Goal: Navigation & Orientation: Find specific page/section

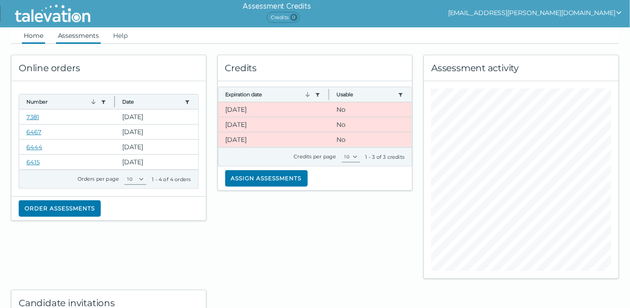
click at [86, 35] on link "Assessments" at bounding box center [78, 35] width 45 height 16
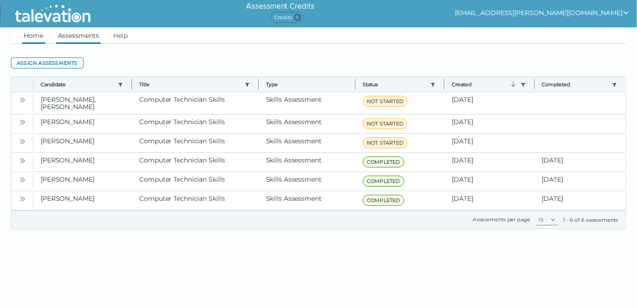
click at [37, 36] on link "Home" at bounding box center [33, 35] width 23 height 16
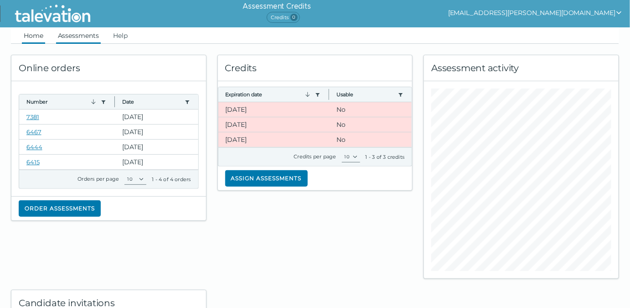
click at [88, 36] on link "Assessments" at bounding box center [78, 35] width 45 height 16
